Goal: Information Seeking & Learning: Learn about a topic

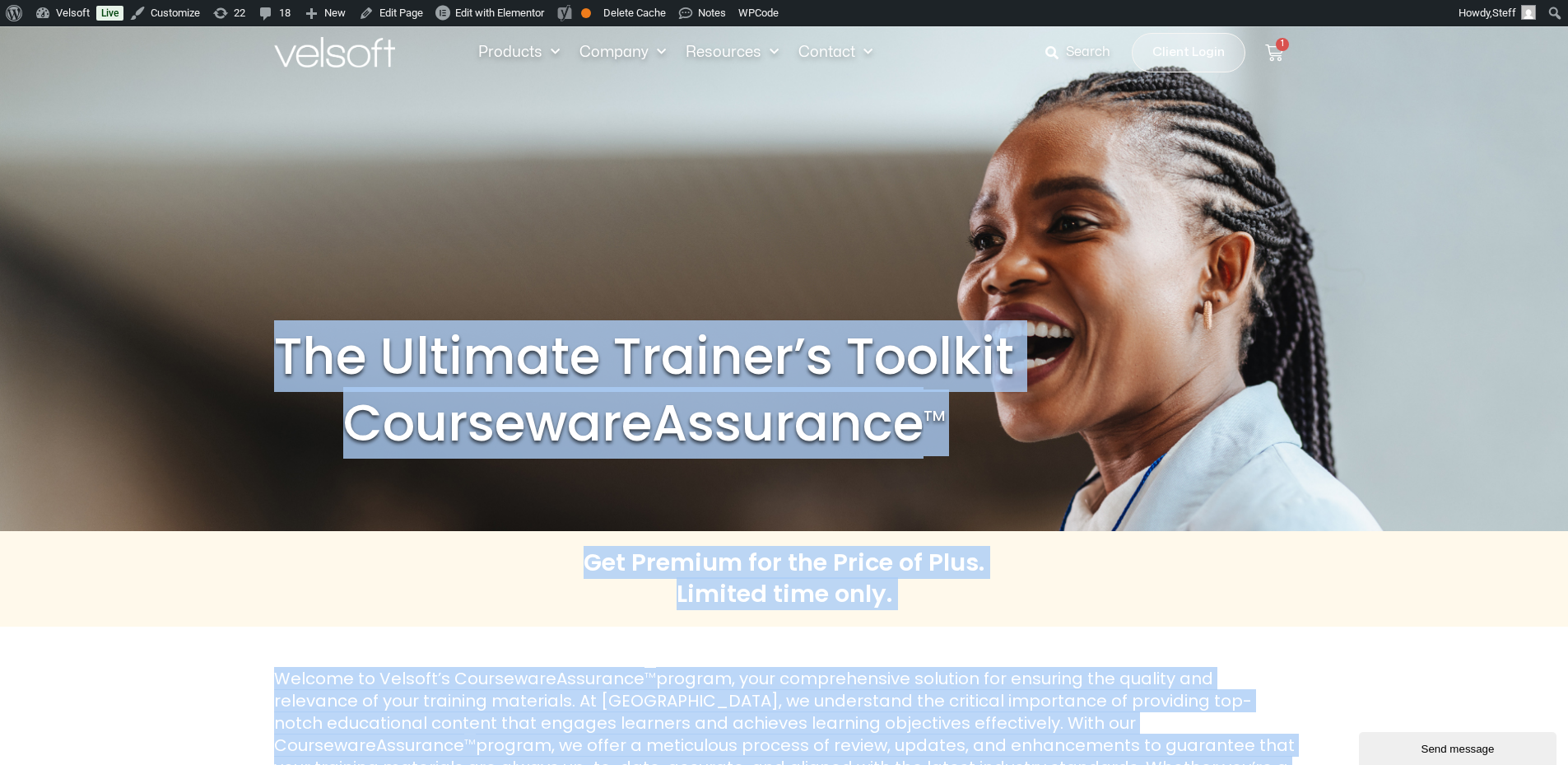
drag, startPoint x: 1369, startPoint y: 653, endPoint x: 209, endPoint y: 305, distance: 1211.1
copy div "The Ultimate Trainer’s Toolkit CoursewareAssurance TM Get Premium for the Price…"
